Goal: Check status: Check status

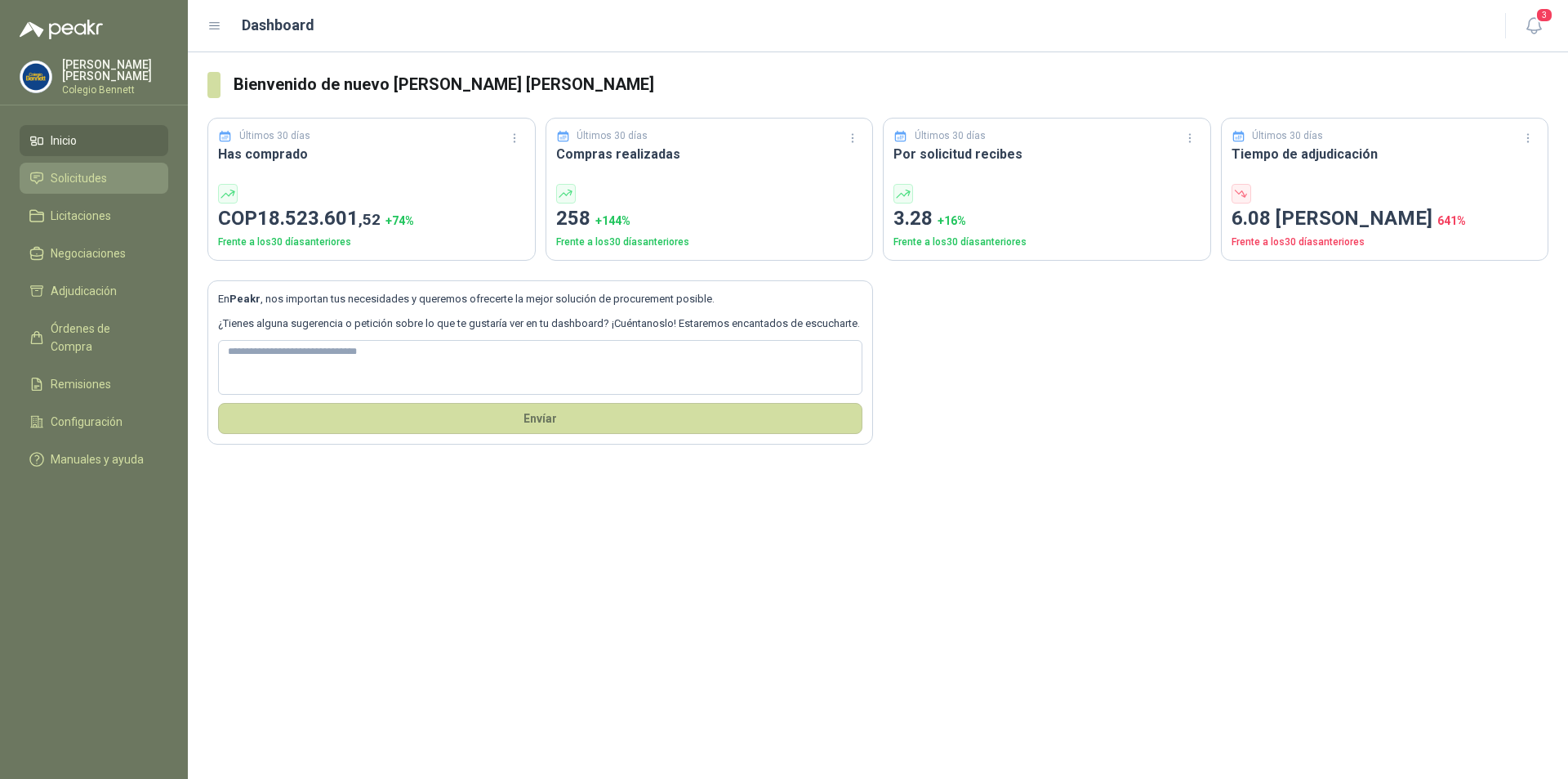
click at [114, 179] on li "Solicitudes" at bounding box center [94, 178] width 129 height 18
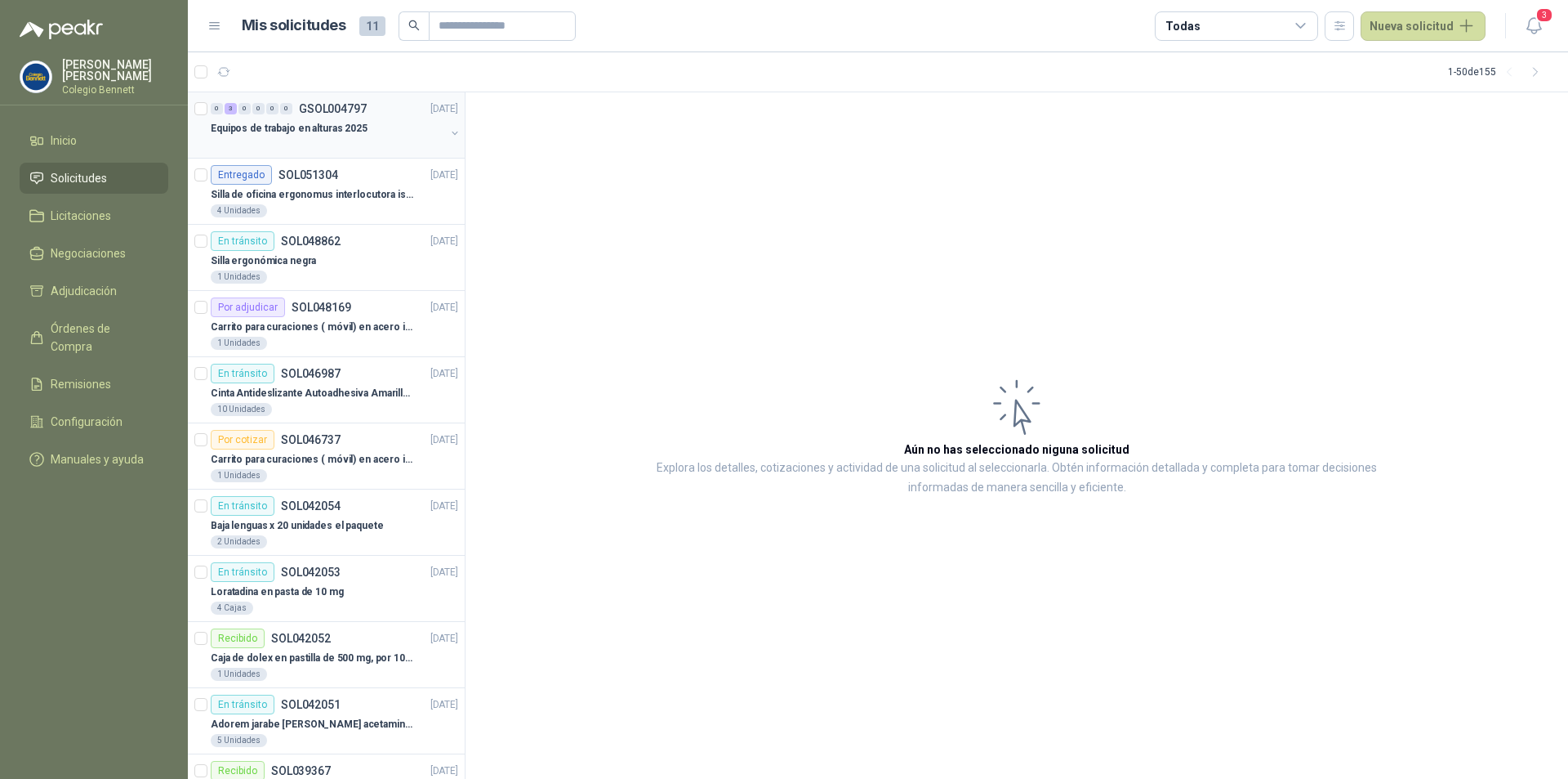
click at [335, 127] on p "Equipos de trabajo en alturas 2025" at bounding box center [289, 129] width 157 height 16
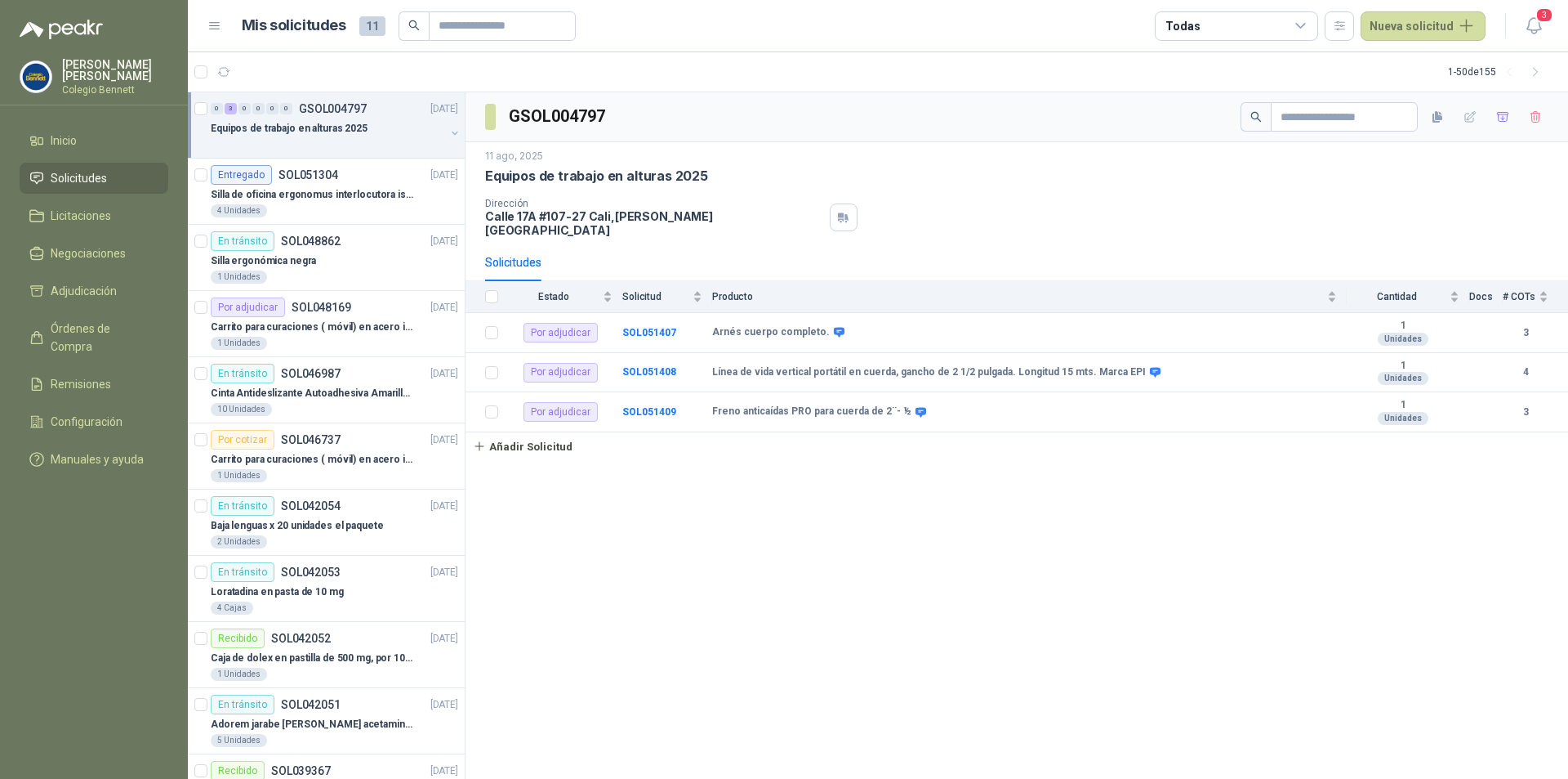
click at [367, 130] on div "Equipos de trabajo en alturas 2025" at bounding box center [327, 128] width 235 height 19
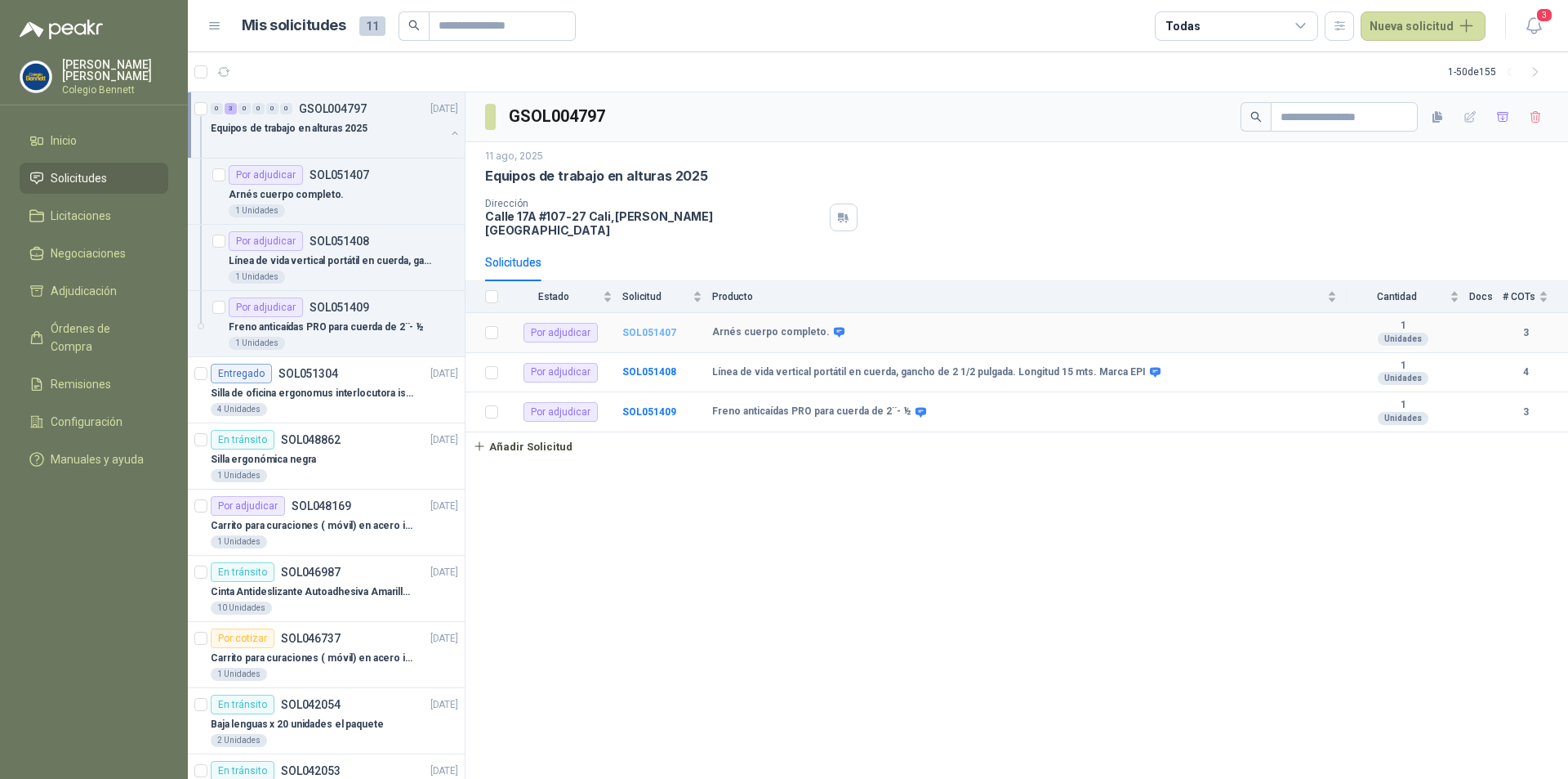
click at [632, 327] on b "SOL051407" at bounding box center [649, 333] width 54 height 12
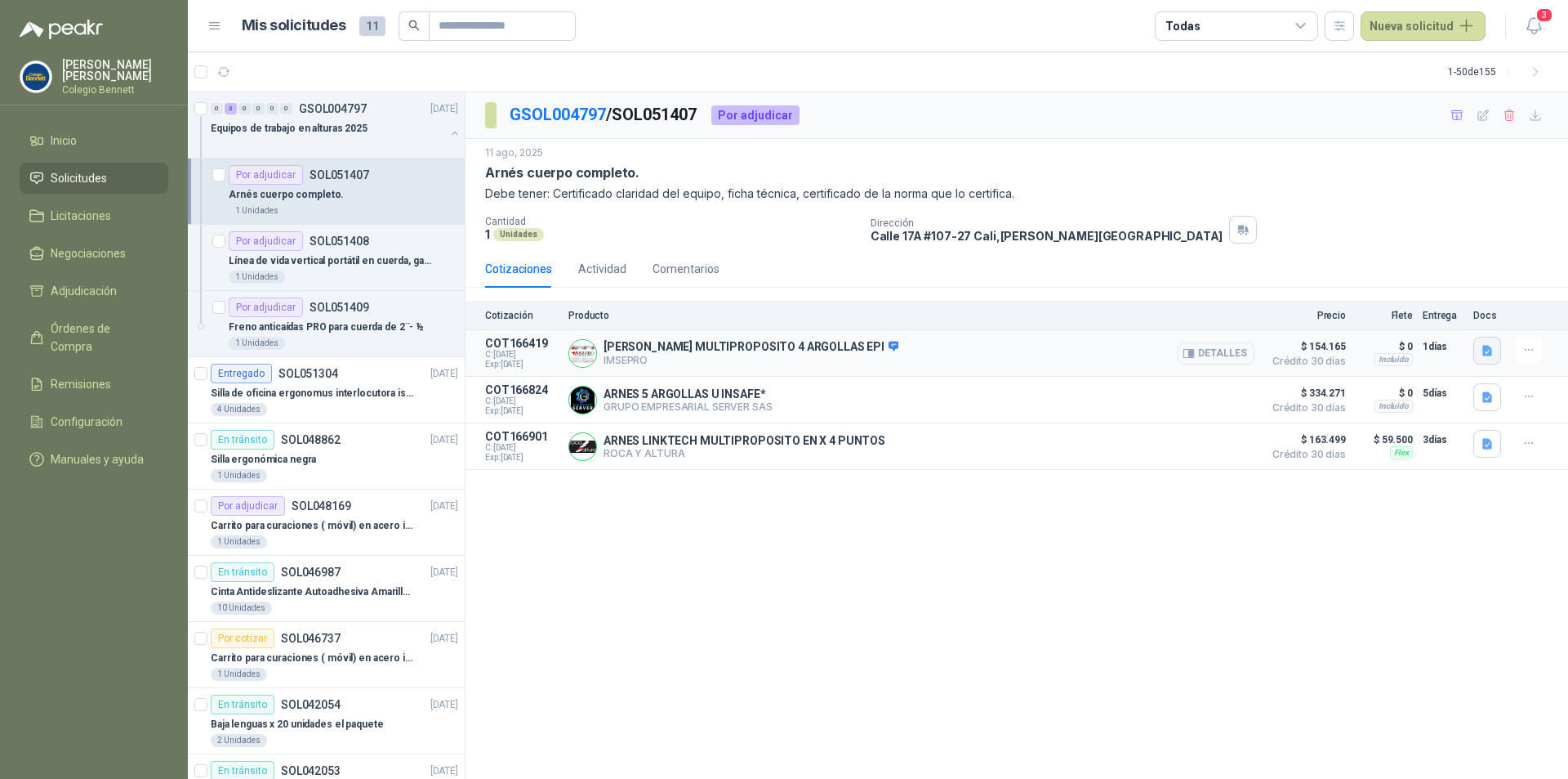
click at [1483, 346] on icon "button" at bounding box center [1488, 351] width 14 height 14
click at [1377, 296] on button "50-12.pdf" at bounding box center [1350, 298] width 66 height 18
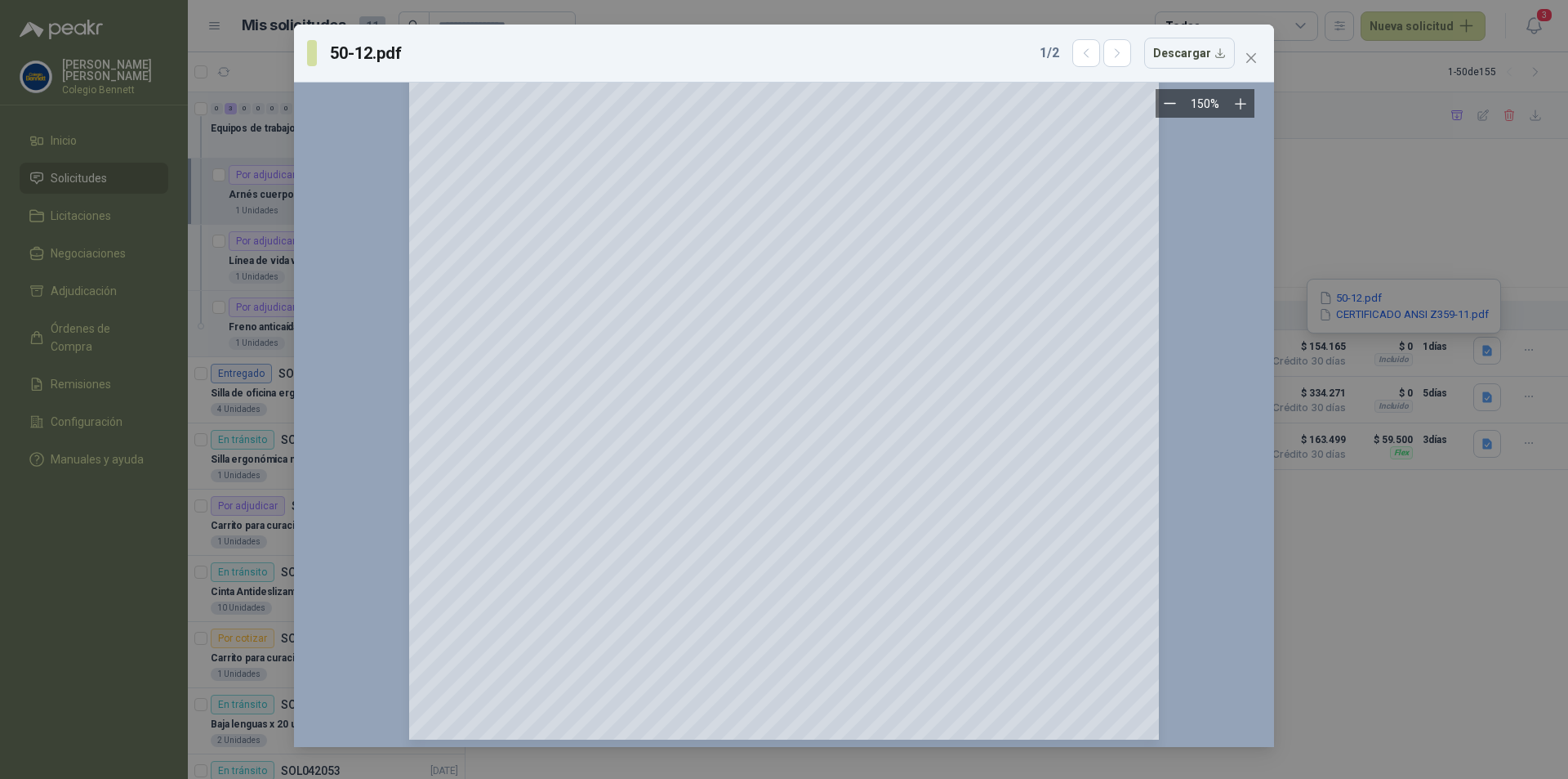
scroll to position [333, 0]
click at [1254, 56] on icon "close" at bounding box center [1251, 59] width 10 height 10
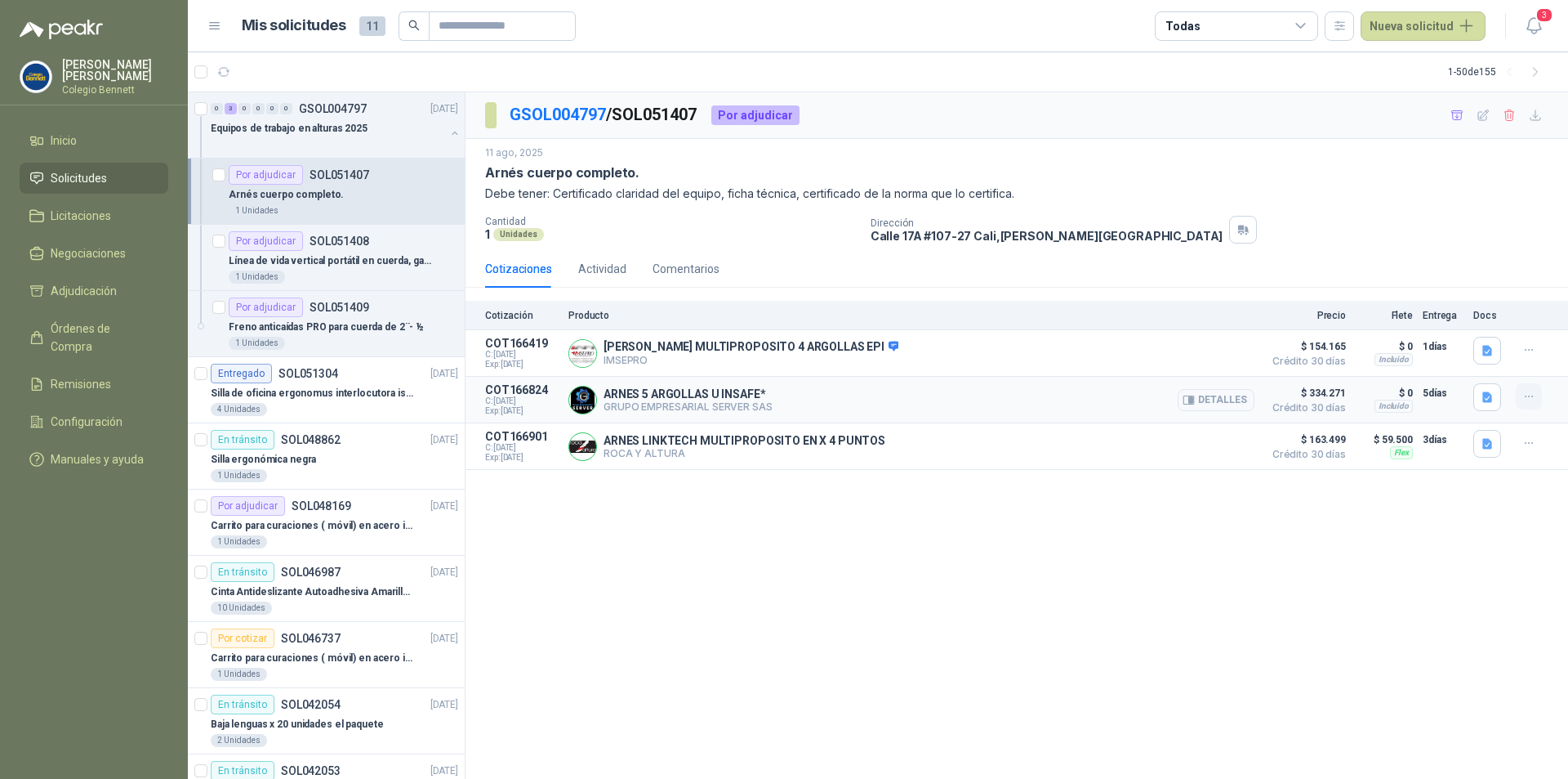
click at [1527, 402] on icon "button" at bounding box center [1530, 396] width 14 height 14
click at [1494, 406] on button "button" at bounding box center [1487, 397] width 28 height 28
click at [1371, 344] on button "WhatsApp Image [DATE] 10.40.37 AM.jpeg" at bounding box center [1380, 345] width 221 height 18
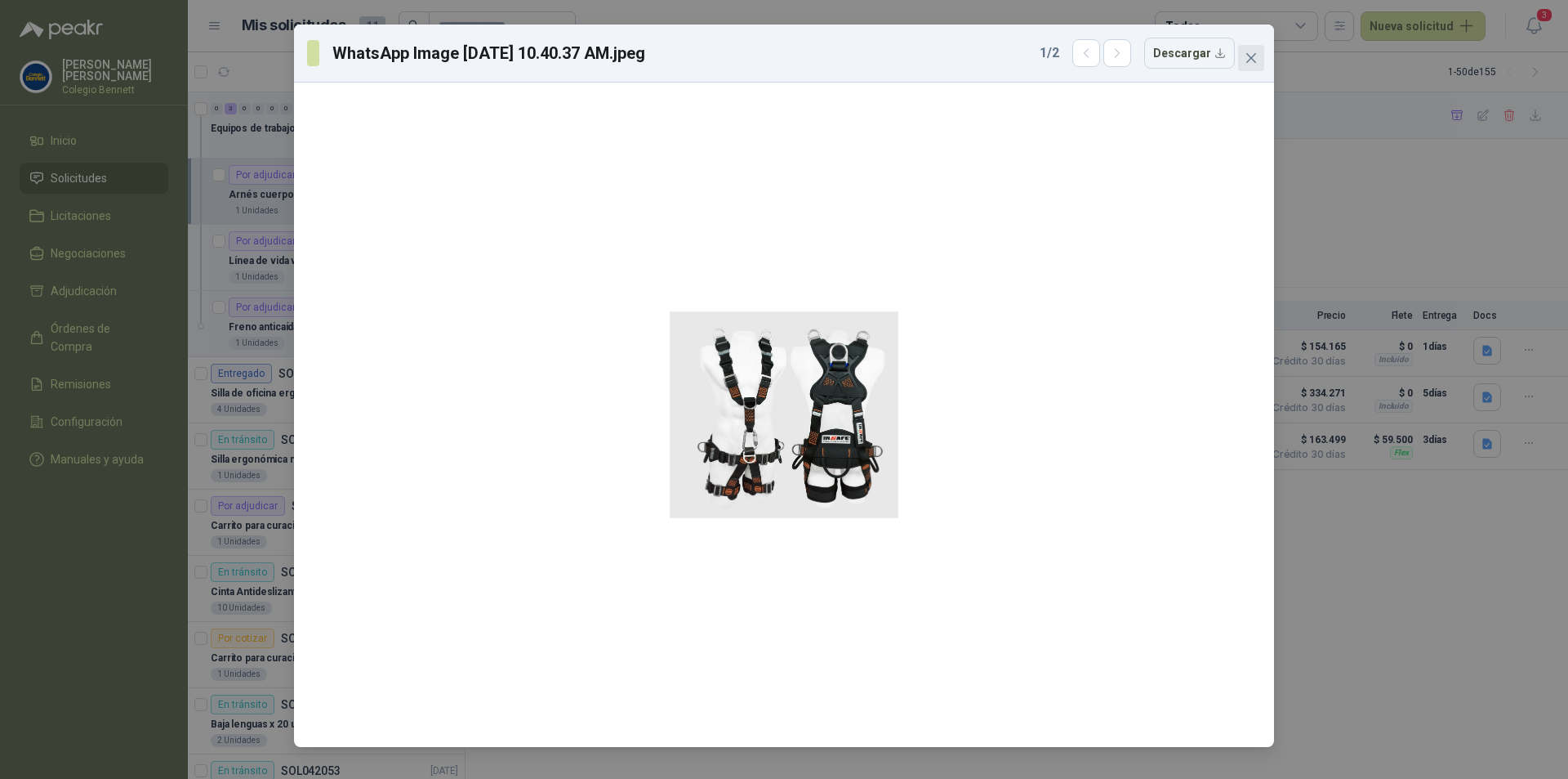
click at [1249, 55] on icon "close" at bounding box center [1251, 59] width 10 height 10
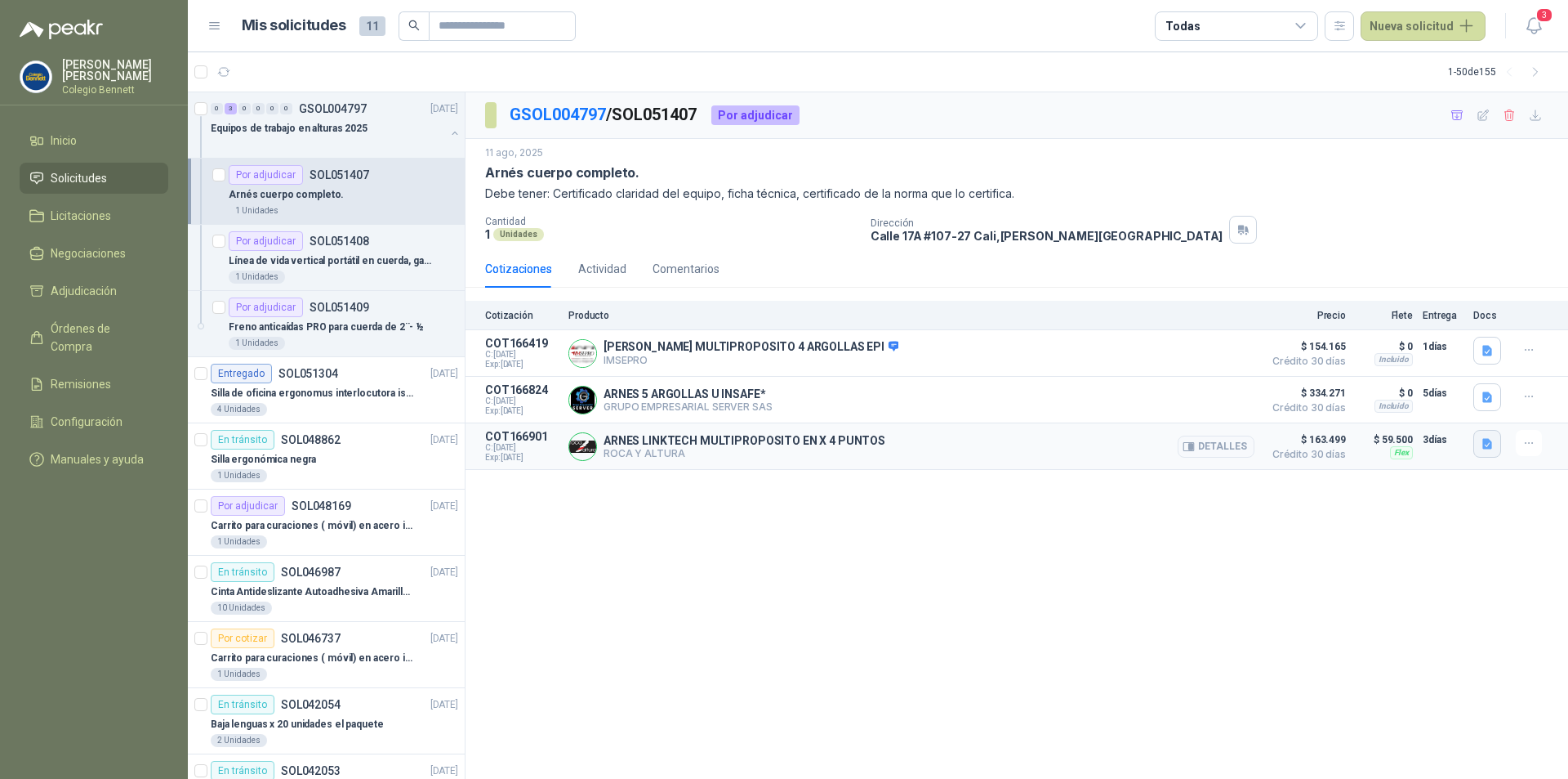
click at [1483, 451] on icon "button" at bounding box center [1488, 444] width 14 height 14
click at [1456, 412] on button "LT 4C[1].pdf" at bounding box center [1453, 410] width 77 height 18
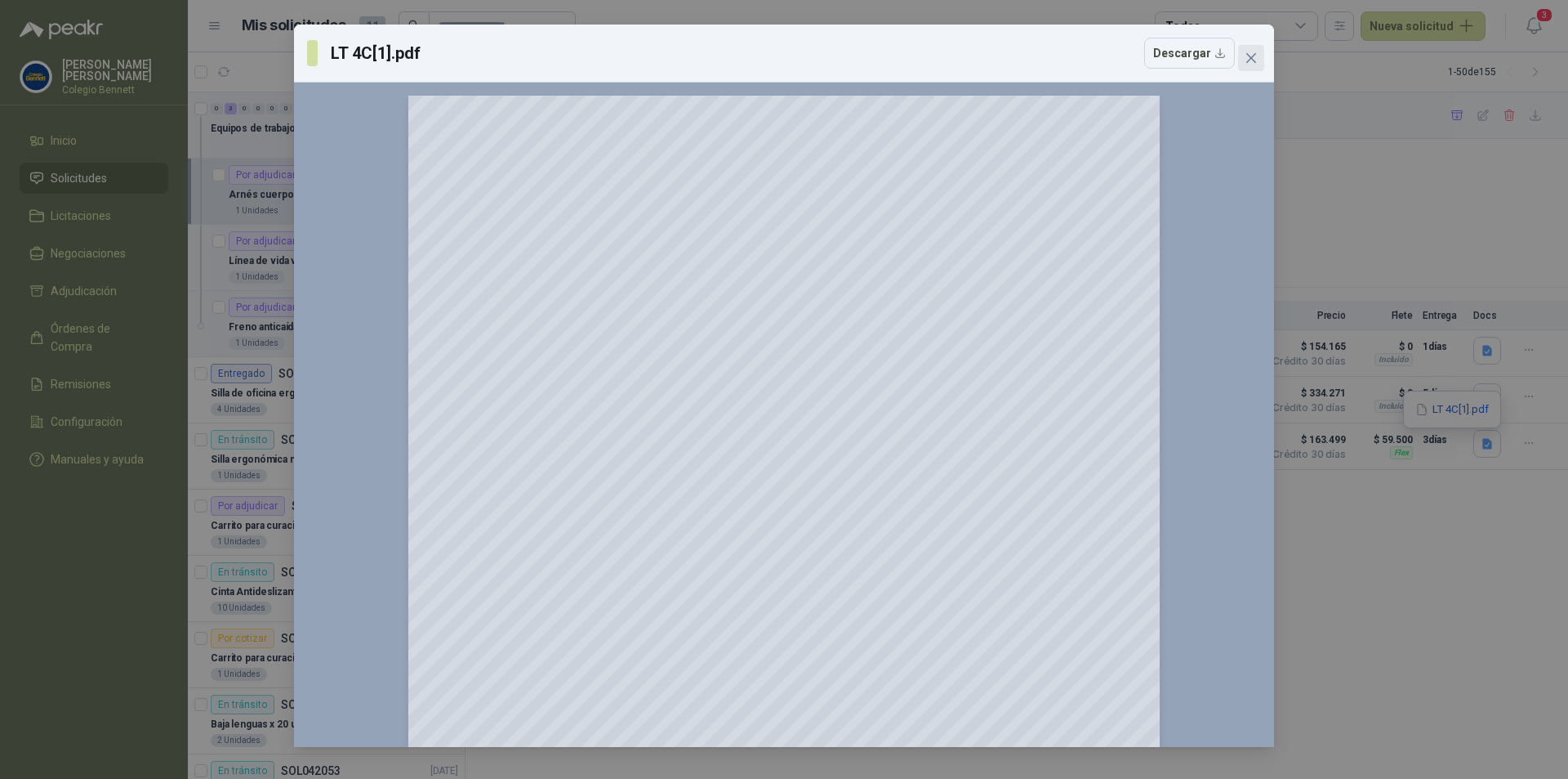
click at [1251, 53] on icon "close" at bounding box center [1251, 59] width 13 height 13
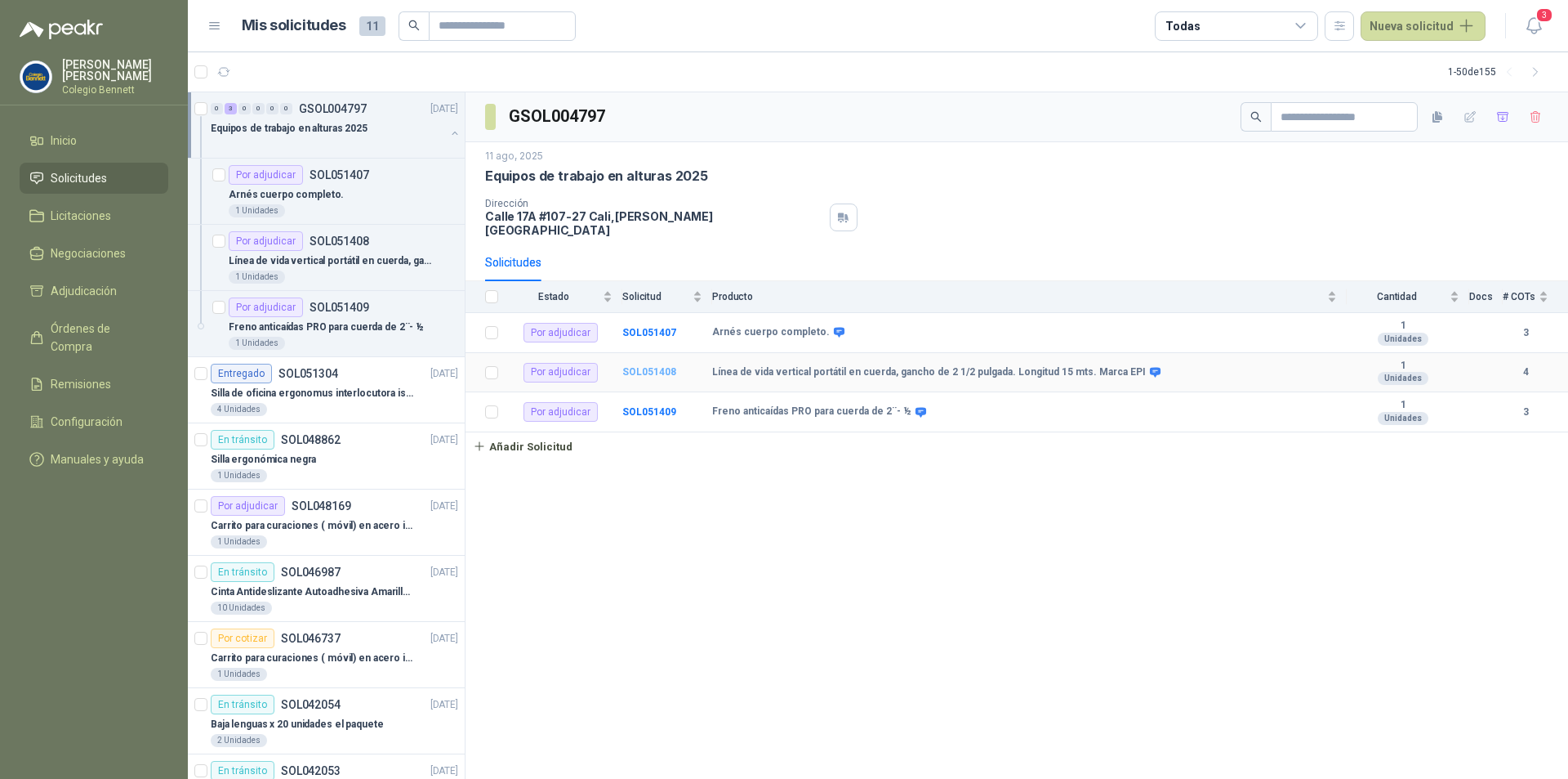
click at [664, 366] on b "SOL051408" at bounding box center [649, 372] width 54 height 12
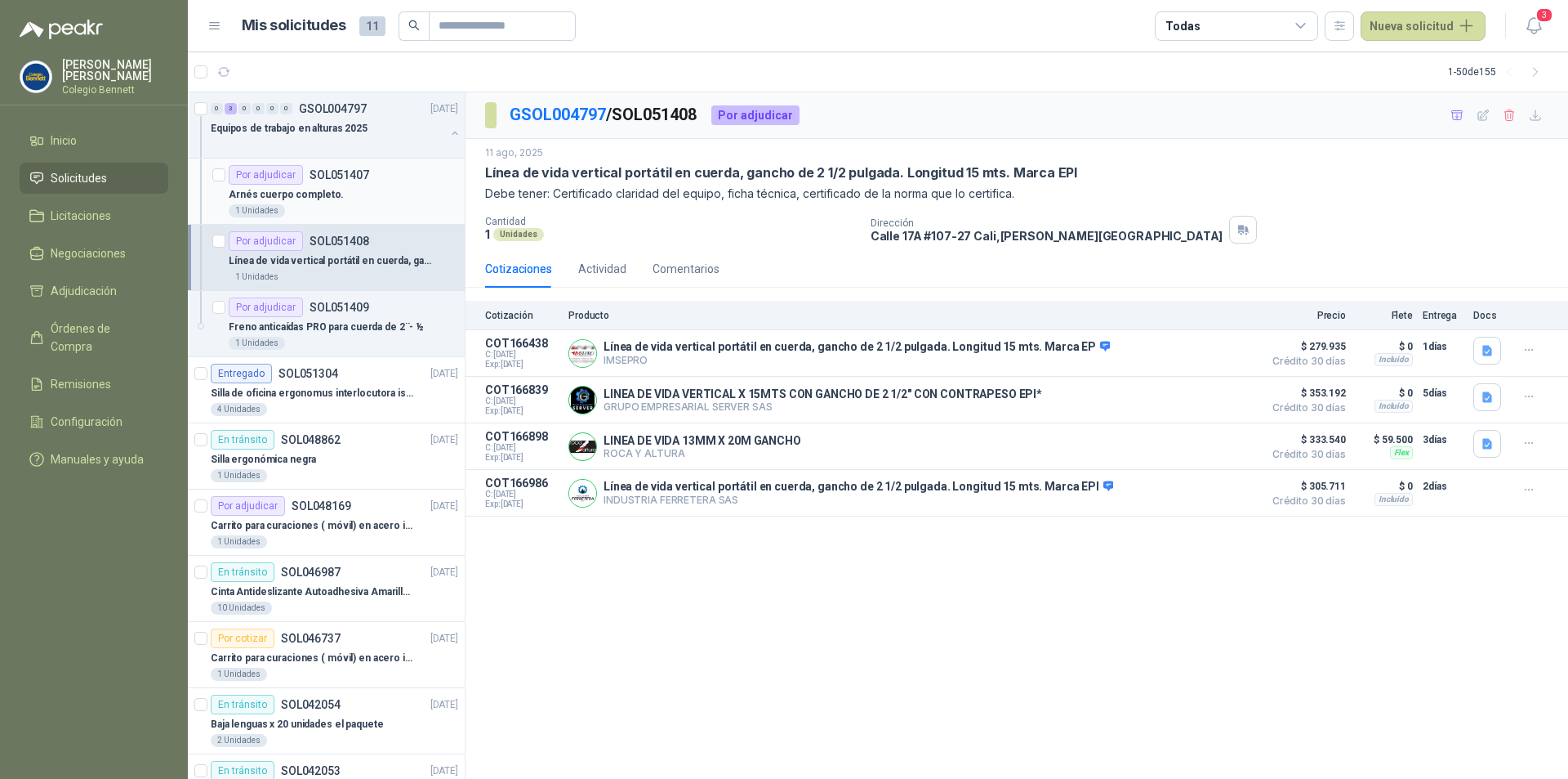
click at [379, 186] on div "Arnés cuerpo completo." at bounding box center [343, 194] width 230 height 19
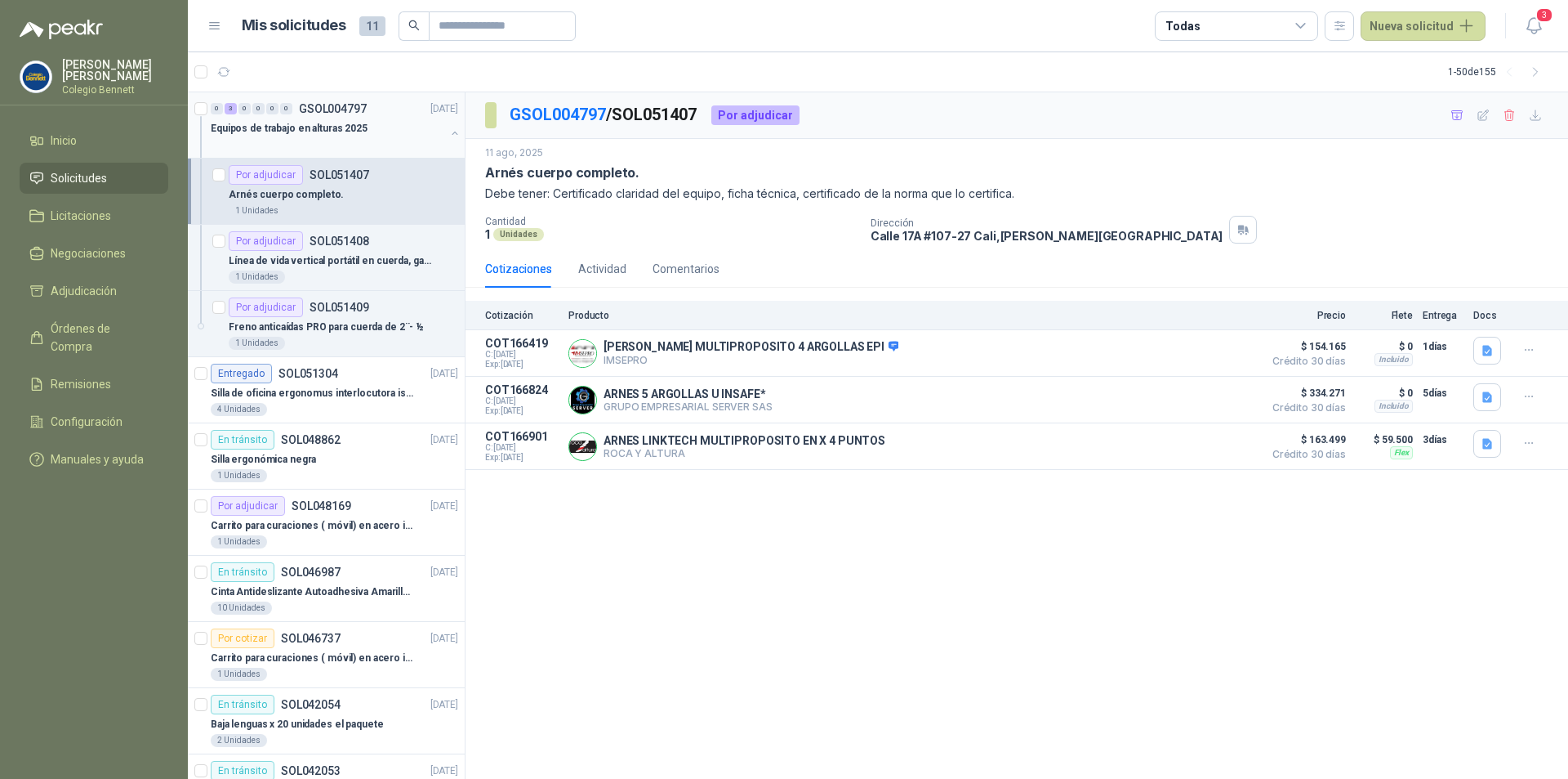
click at [363, 135] on div "Equipos de trabajo en alturas 2025" at bounding box center [327, 128] width 235 height 19
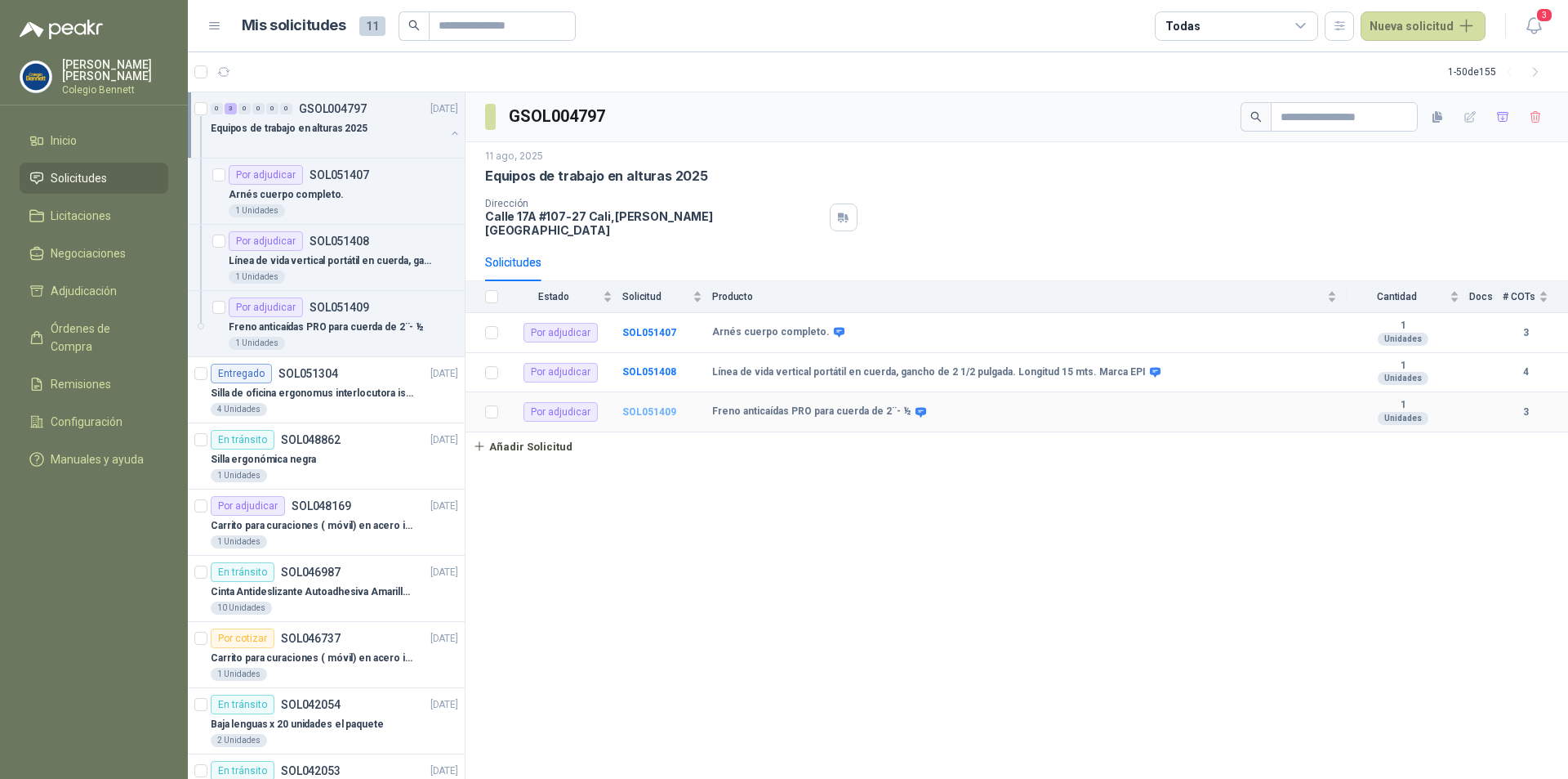
click at [659, 406] on b "SOL051409" at bounding box center [649, 412] width 54 height 12
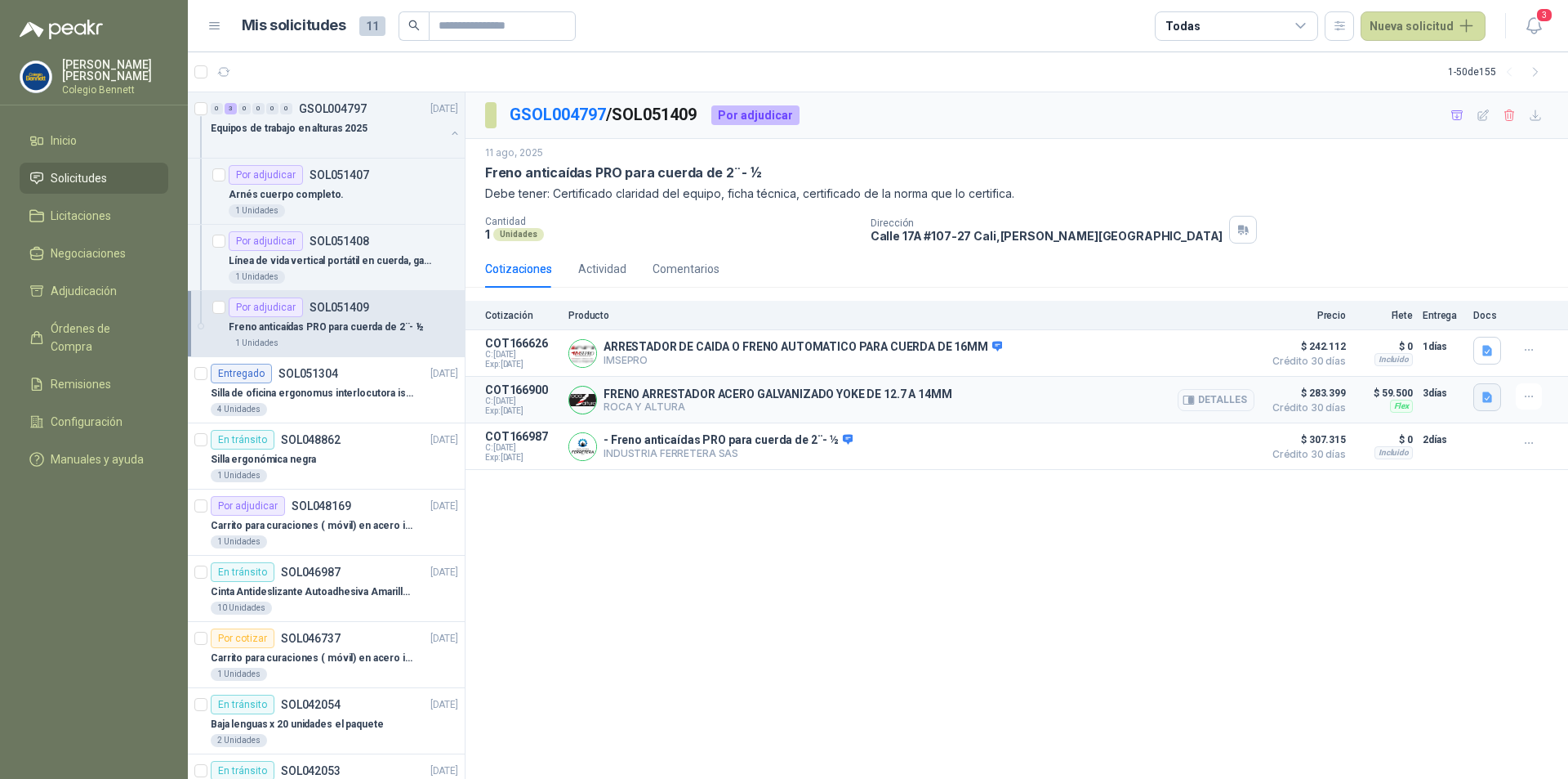
click at [1490, 400] on icon "button" at bounding box center [1488, 396] width 10 height 11
click at [1474, 345] on button "image.png" at bounding box center [1455, 345] width 71 height 18
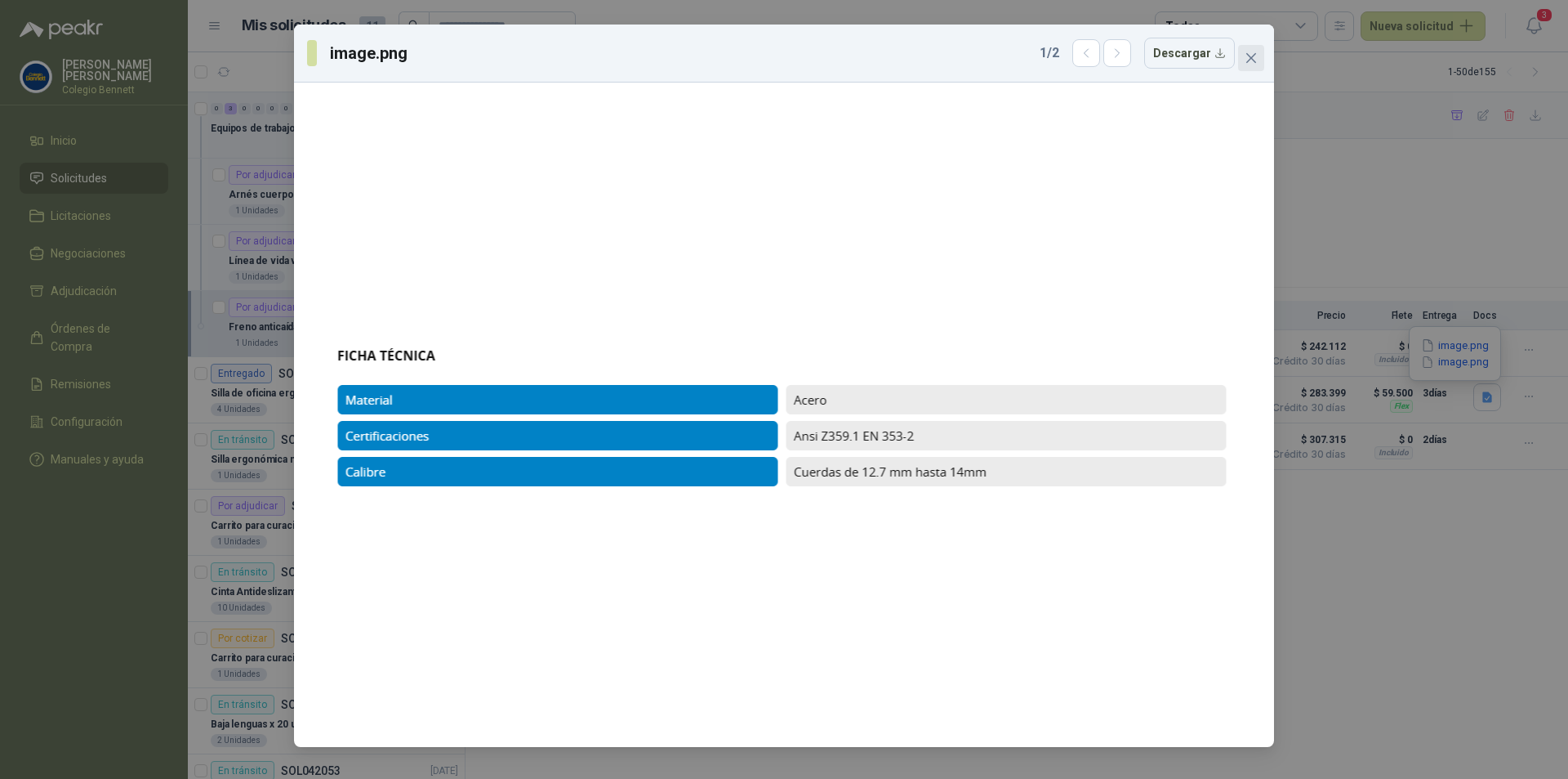
click at [1262, 56] on span "Close" at bounding box center [1251, 59] width 26 height 13
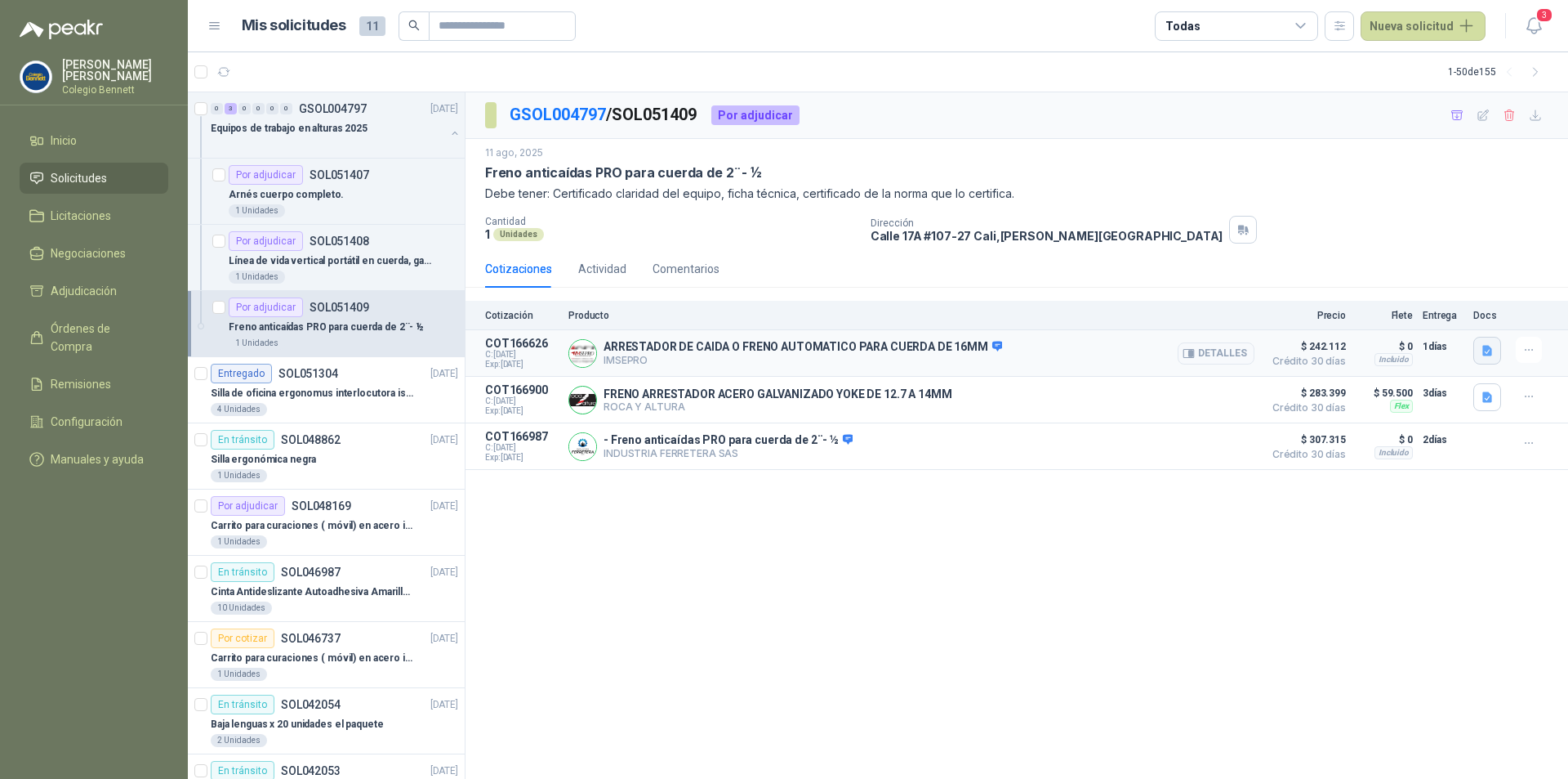
click at [1485, 354] on icon "button" at bounding box center [1488, 350] width 10 height 11
click at [1470, 310] on button "5040A3.pdf" at bounding box center [1453, 315] width 76 height 18
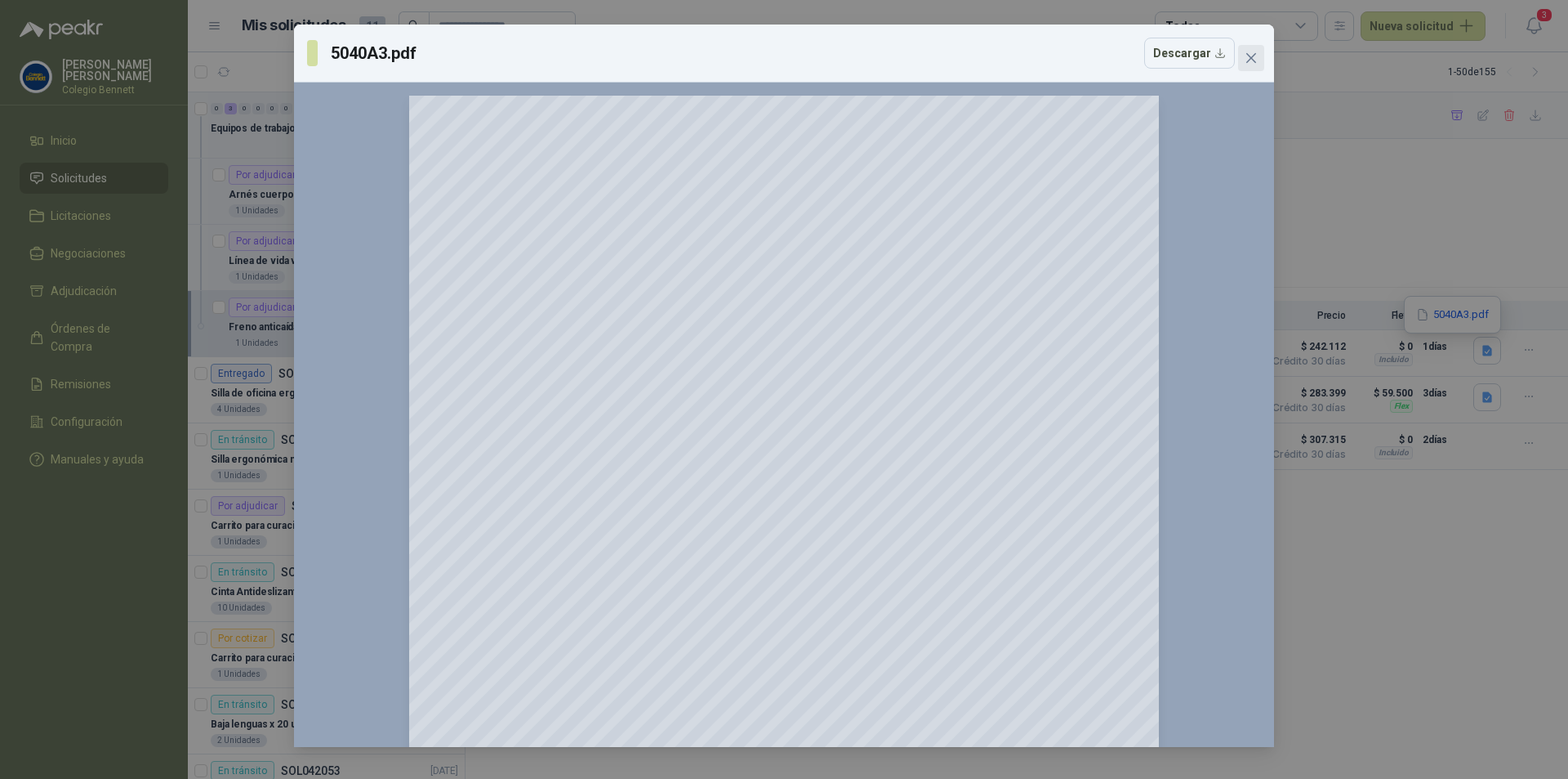
click at [1254, 55] on icon "close" at bounding box center [1251, 59] width 10 height 10
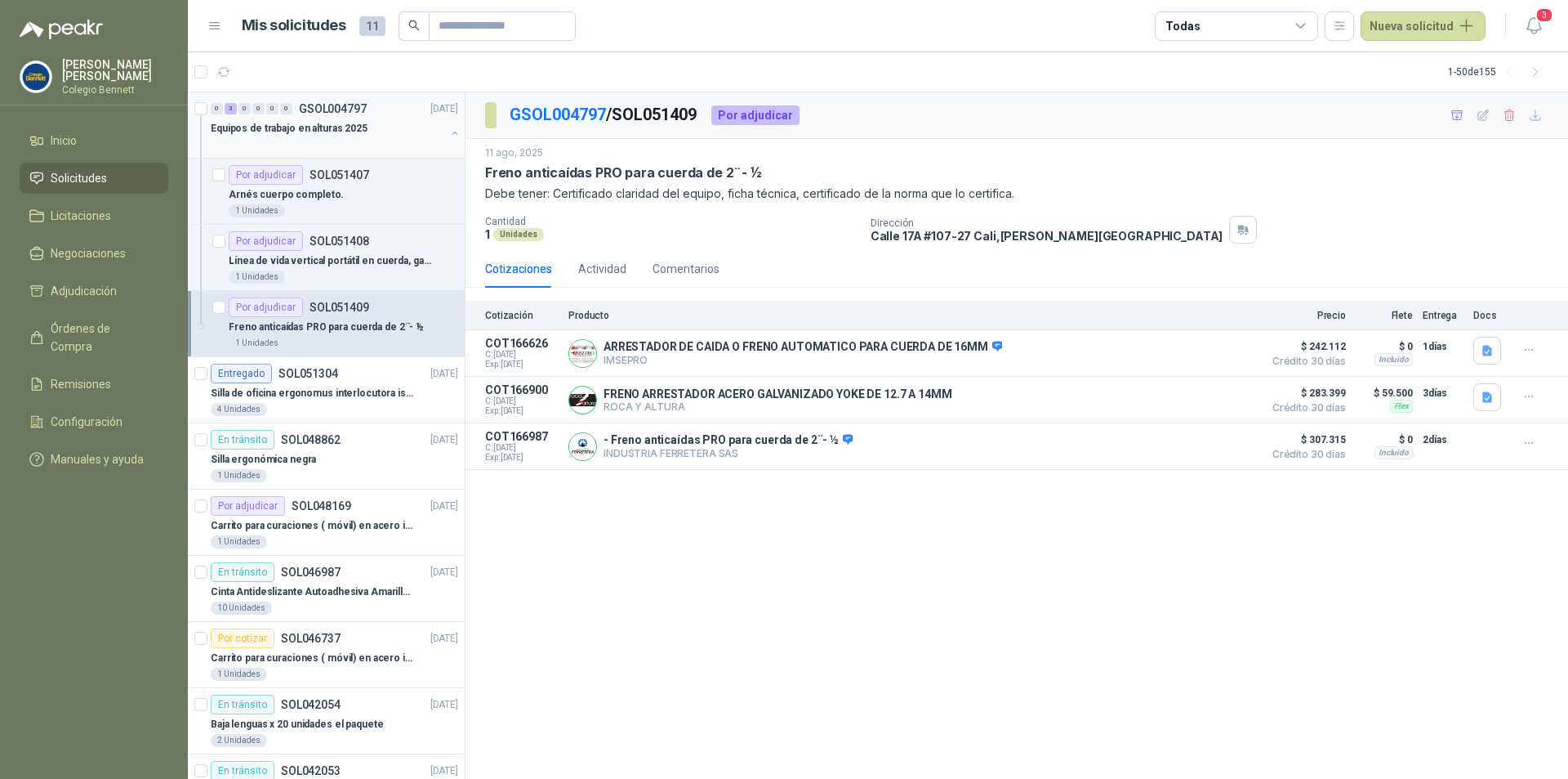
click at [364, 134] on div "Equipos de trabajo en alturas 2025" at bounding box center [327, 128] width 235 height 19
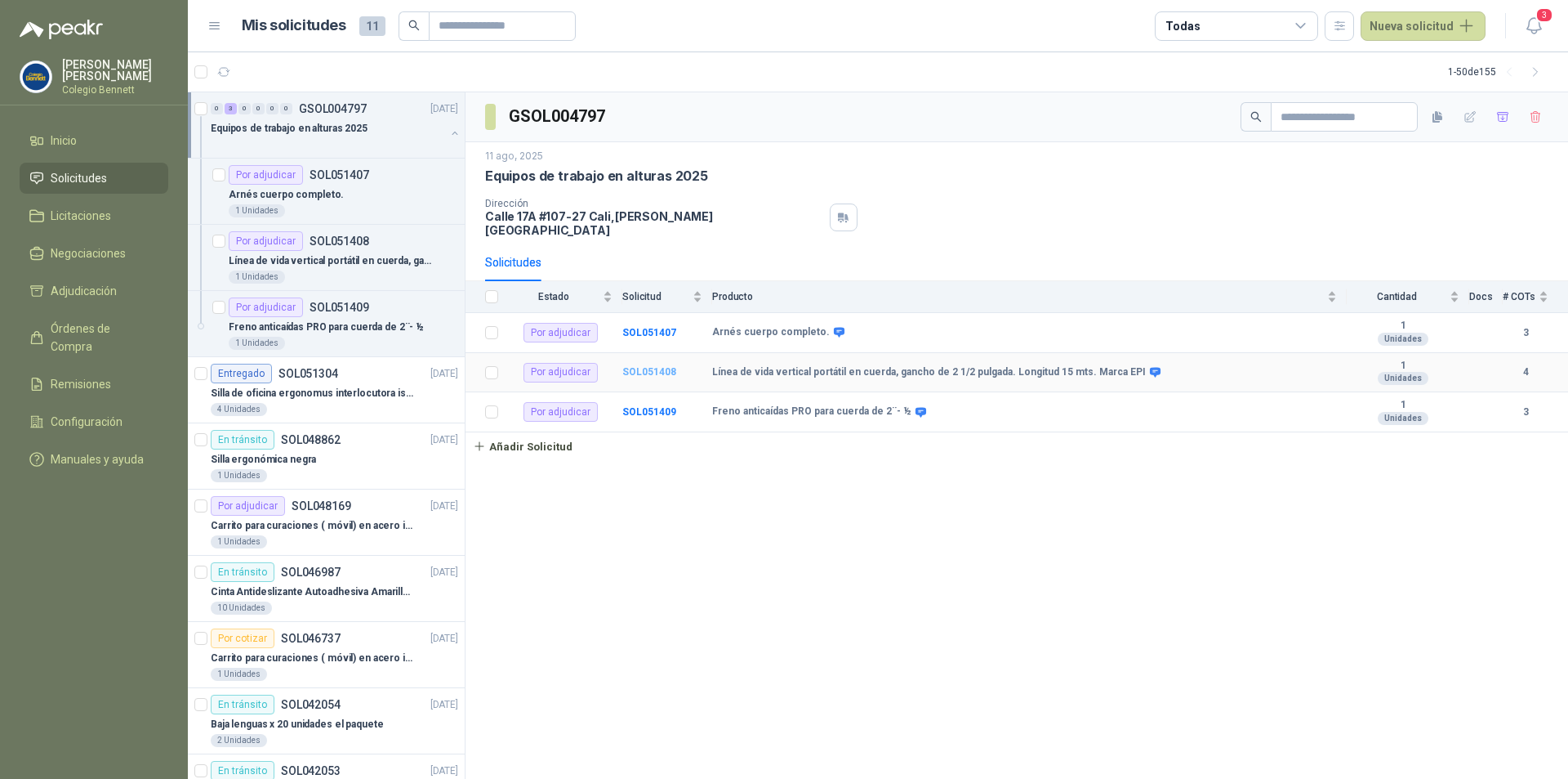
click at [656, 366] on b "SOL051408" at bounding box center [649, 372] width 54 height 12
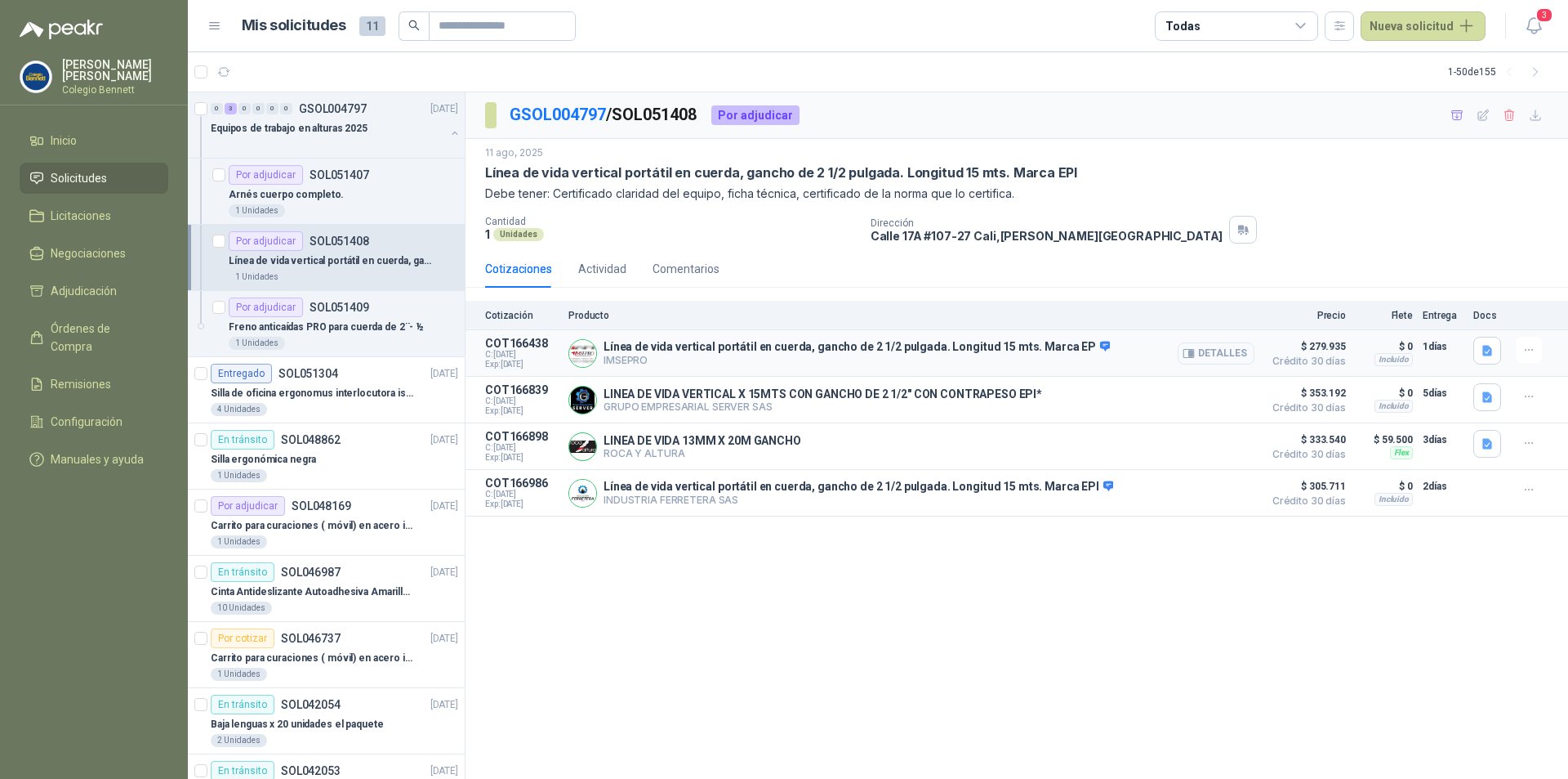
click at [1231, 354] on button "Detalles" at bounding box center [1216, 354] width 77 height 22
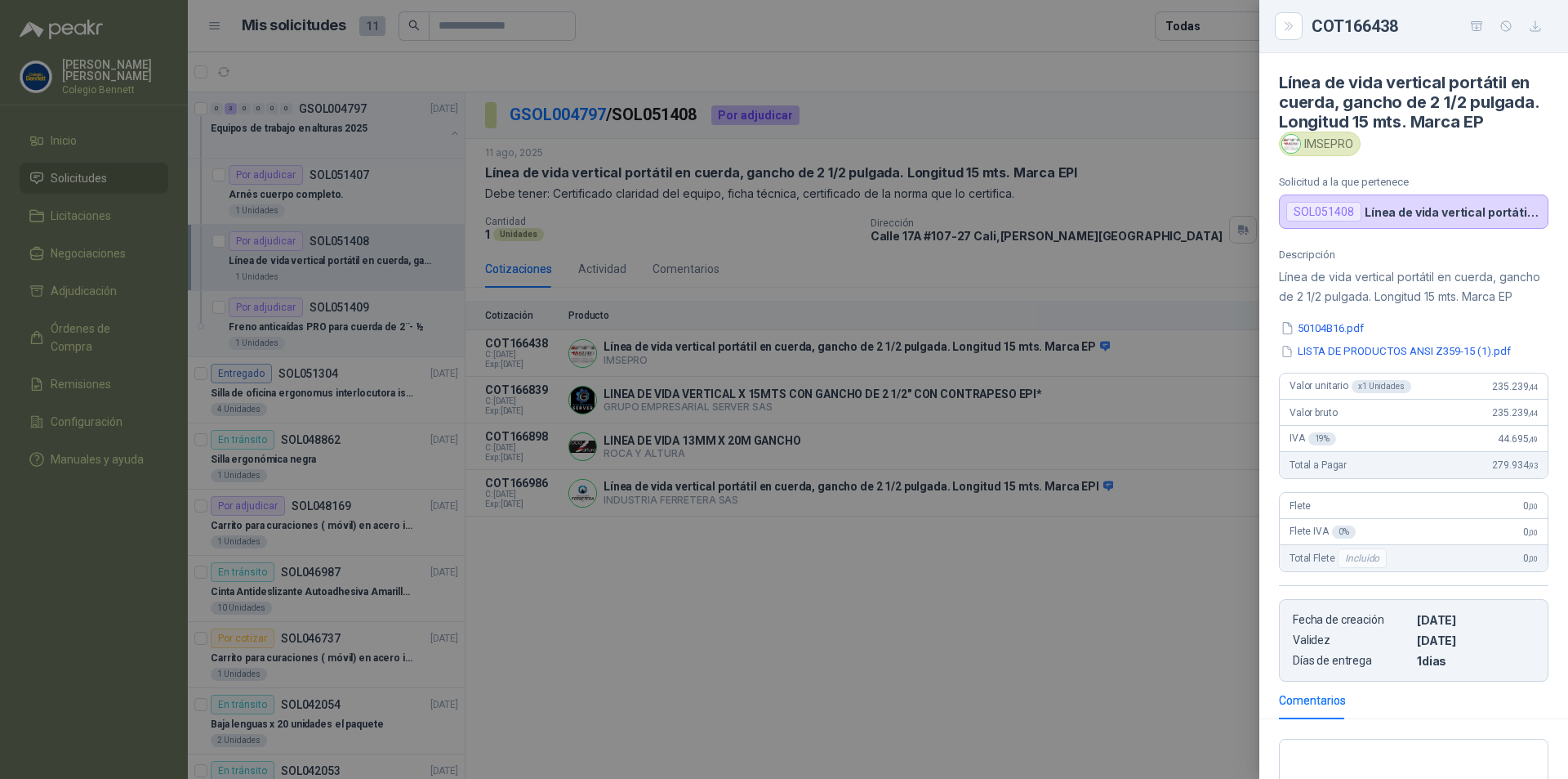
click at [1185, 424] on div at bounding box center [784, 390] width 1568 height 779
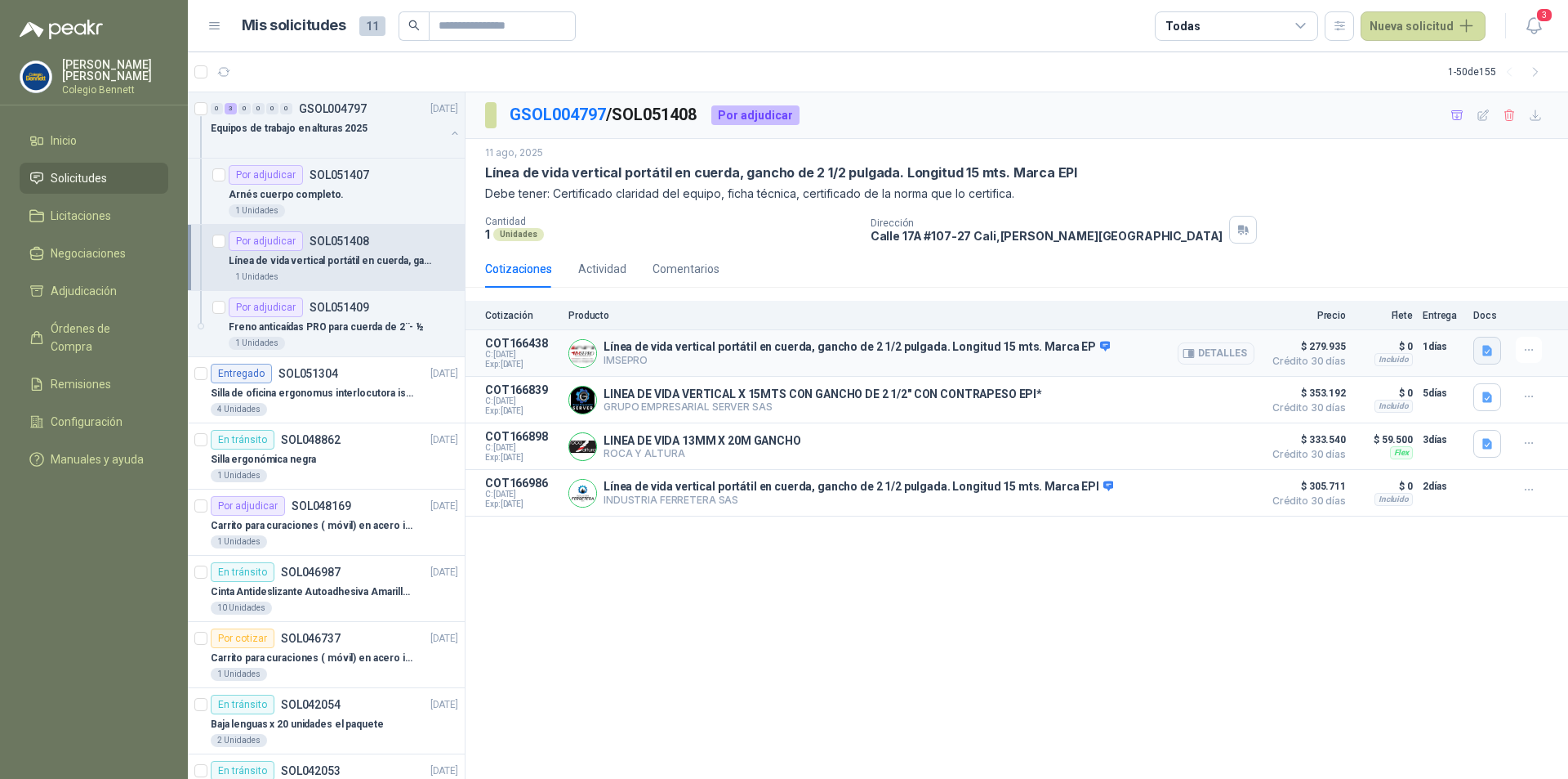
click at [1481, 350] on icon "button" at bounding box center [1488, 351] width 14 height 14
click at [1337, 298] on button "50104B16.pdf" at bounding box center [1301, 298] width 87 height 18
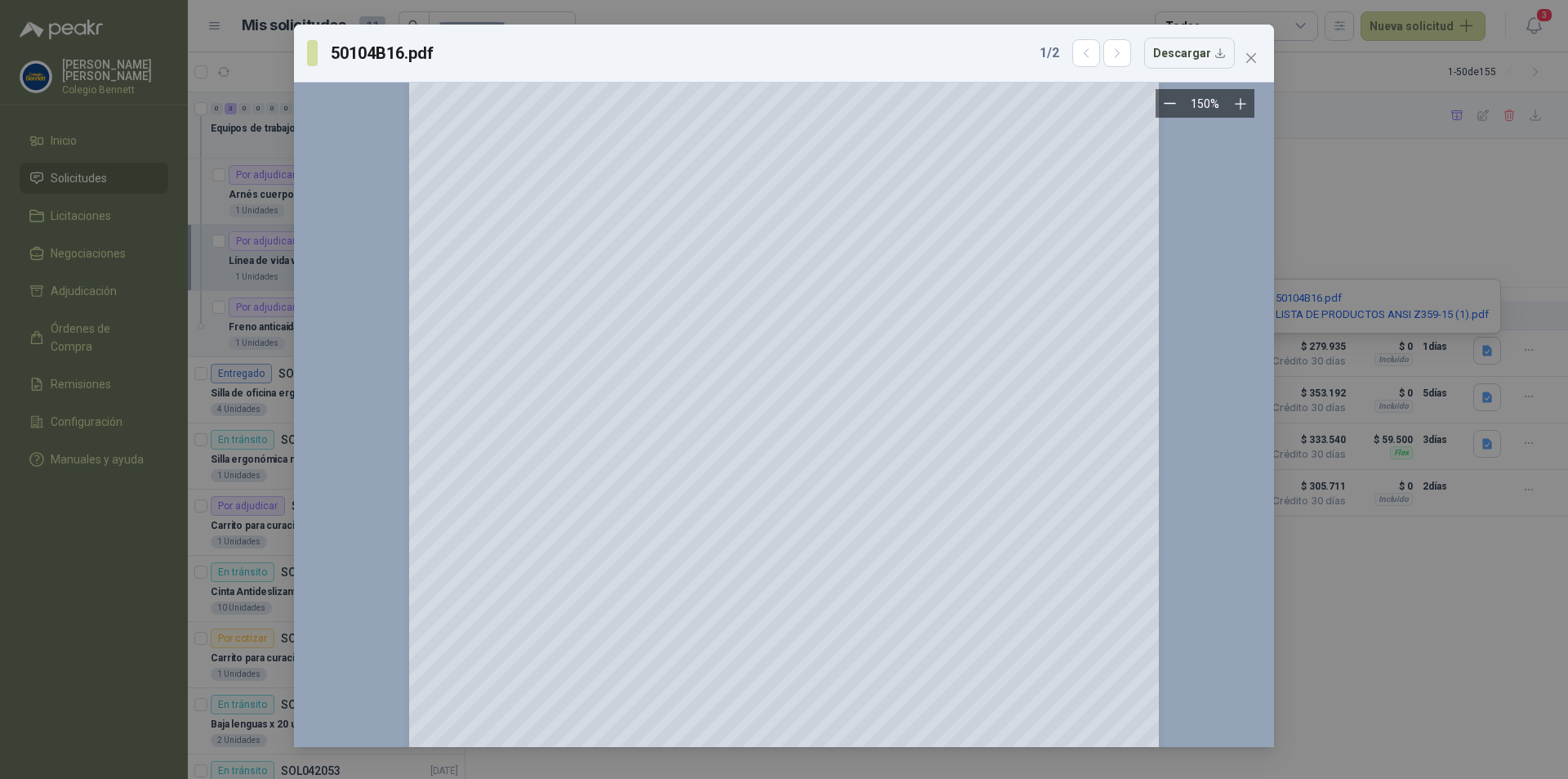
scroll to position [327, 0]
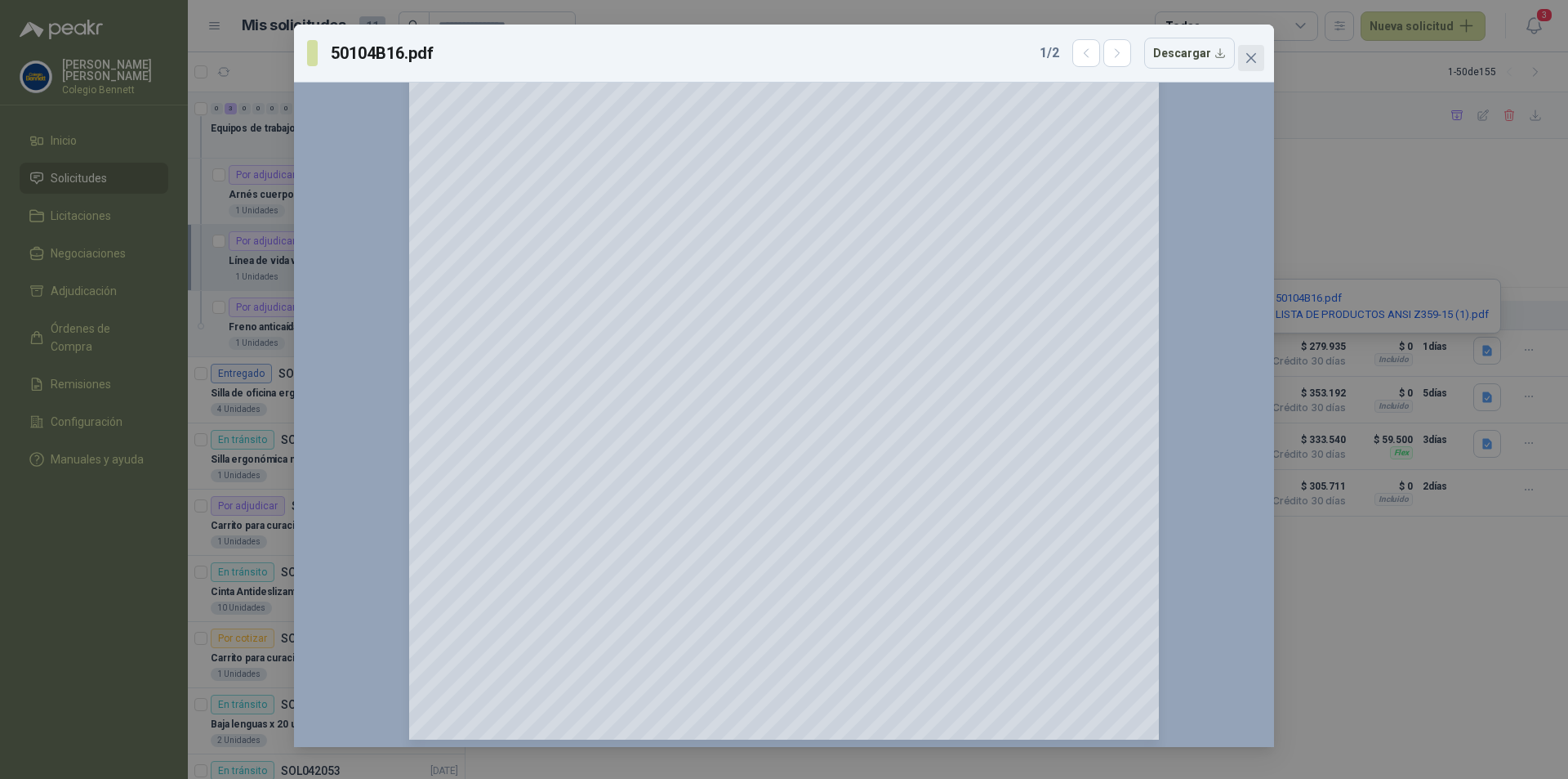
click at [1256, 57] on icon "close" at bounding box center [1251, 59] width 13 height 13
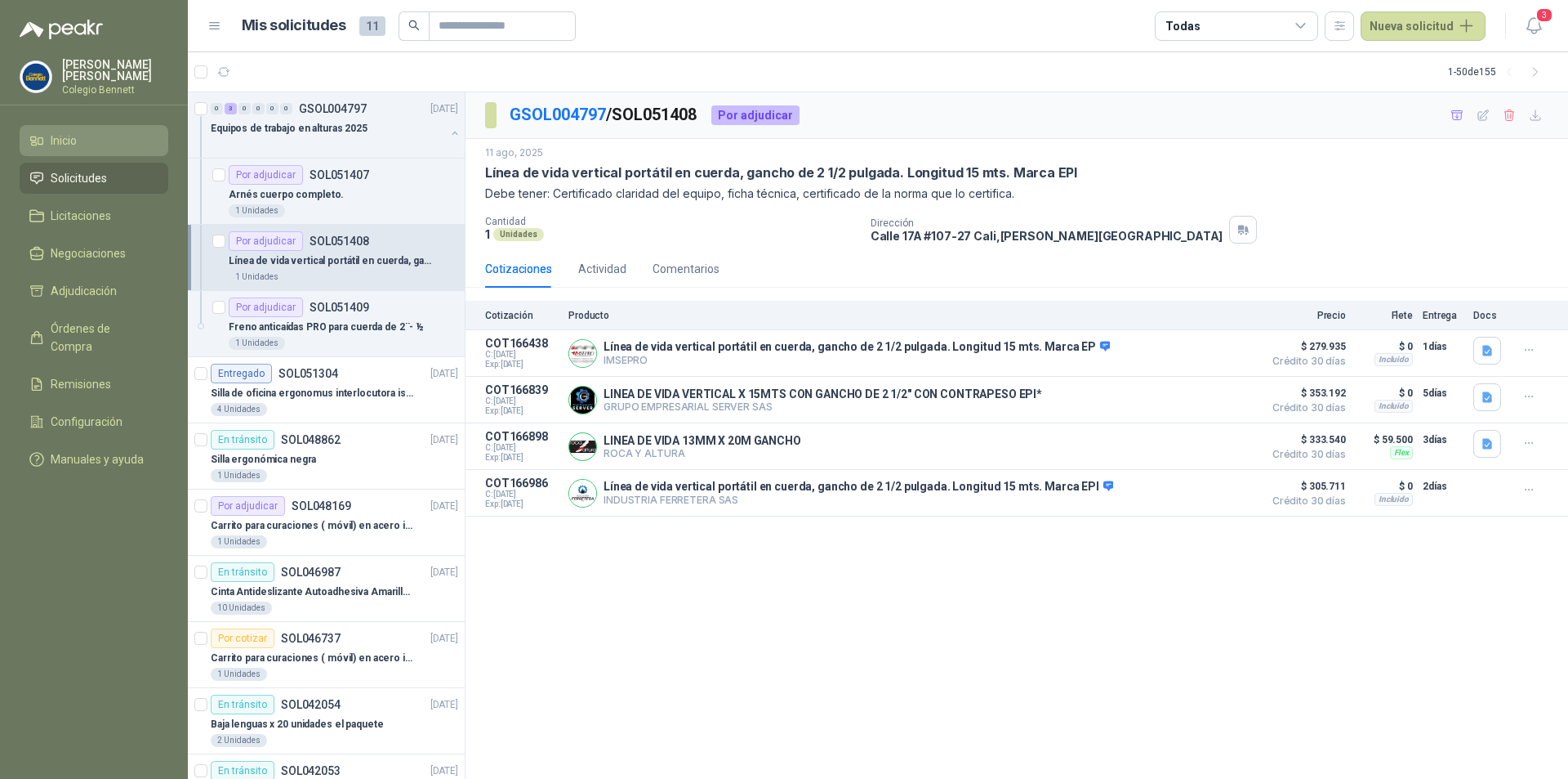
click at [116, 147] on li "Inicio" at bounding box center [94, 140] width 129 height 18
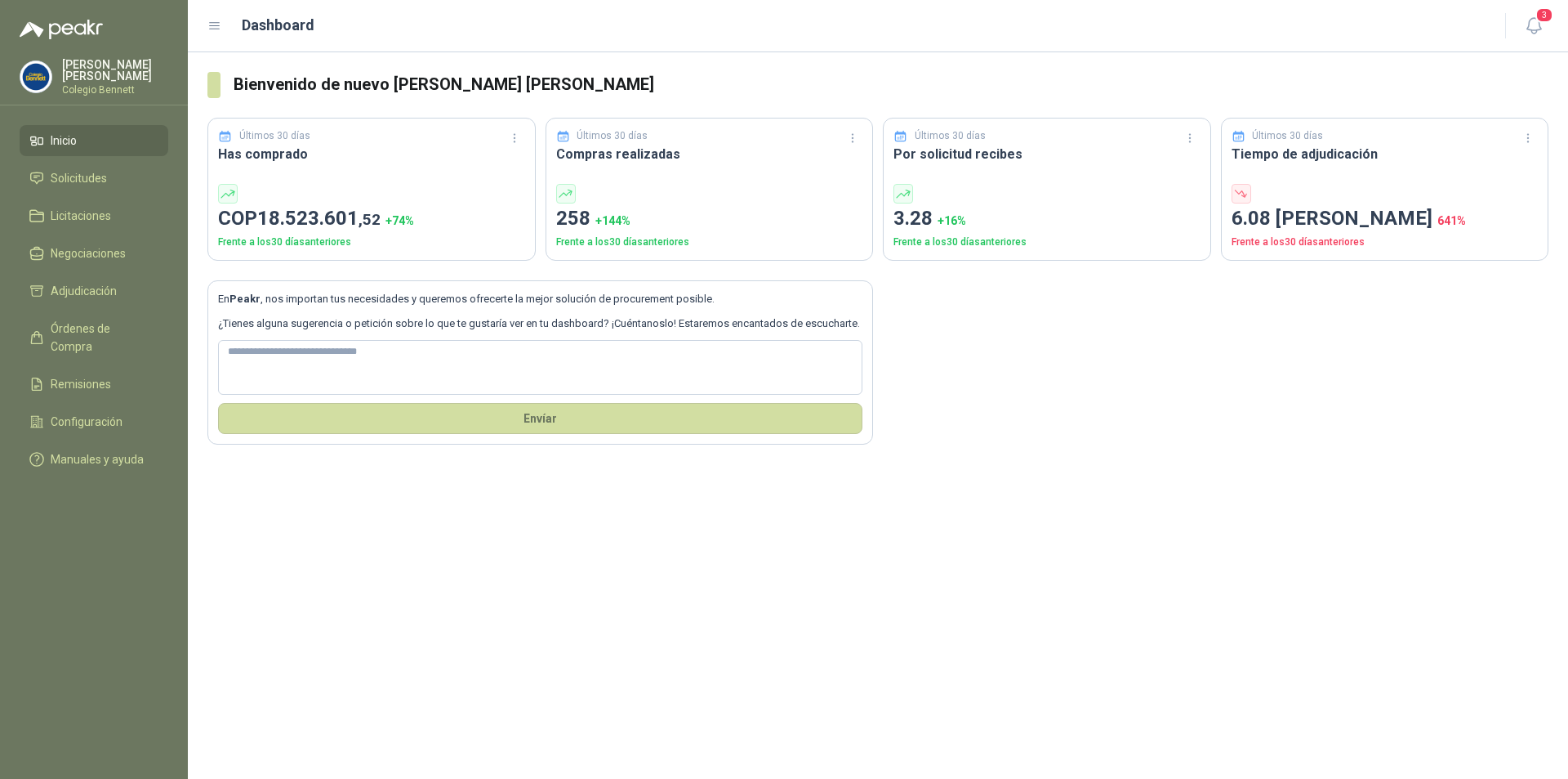
click at [132, 138] on li "Inicio" at bounding box center [94, 140] width 129 height 18
click at [83, 176] on span "Solicitudes" at bounding box center [79, 178] width 56 height 18
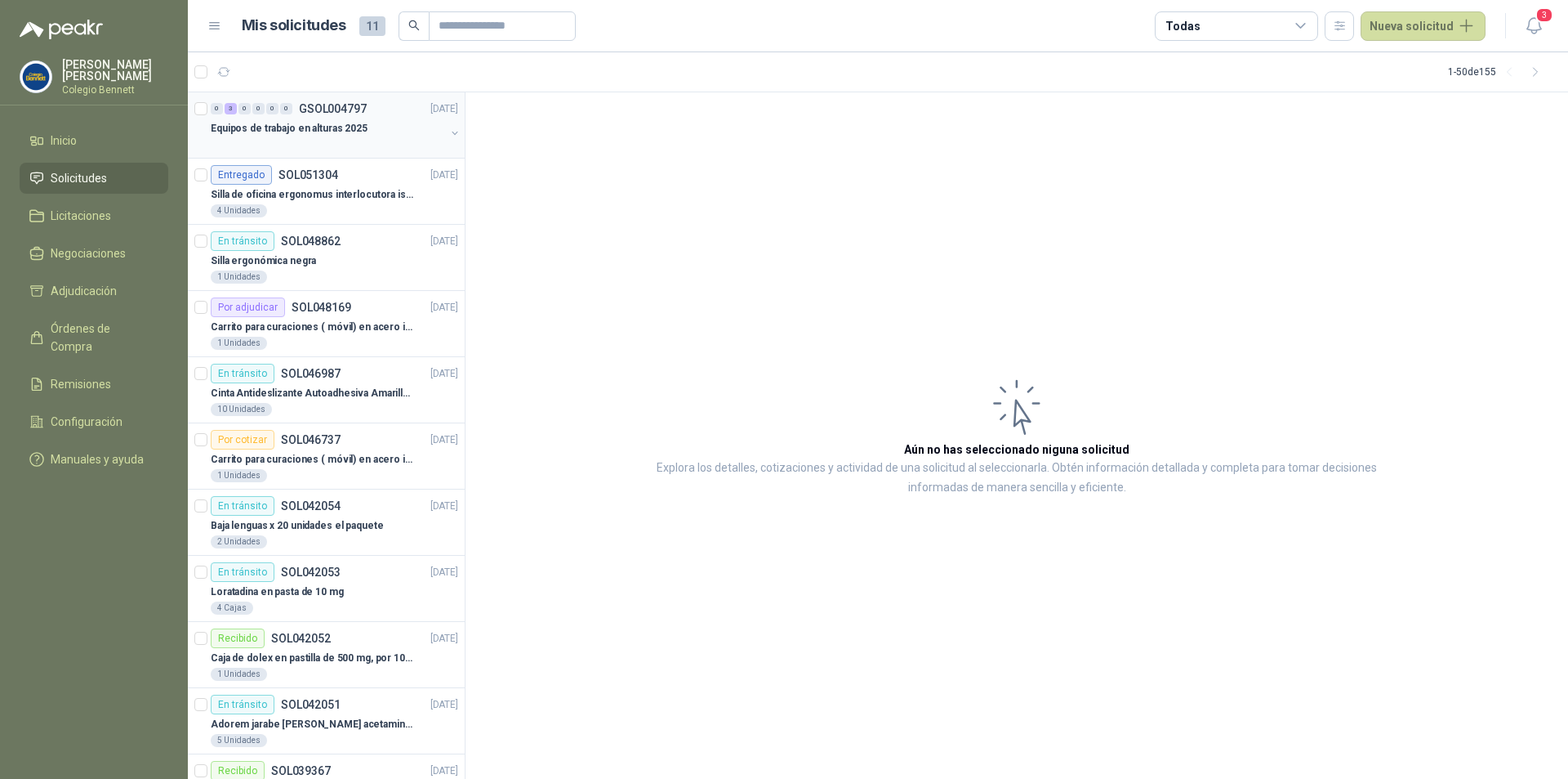
click at [393, 123] on div "Equipos de trabajo en alturas 2025" at bounding box center [327, 128] width 235 height 19
